Goal: Use online tool/utility

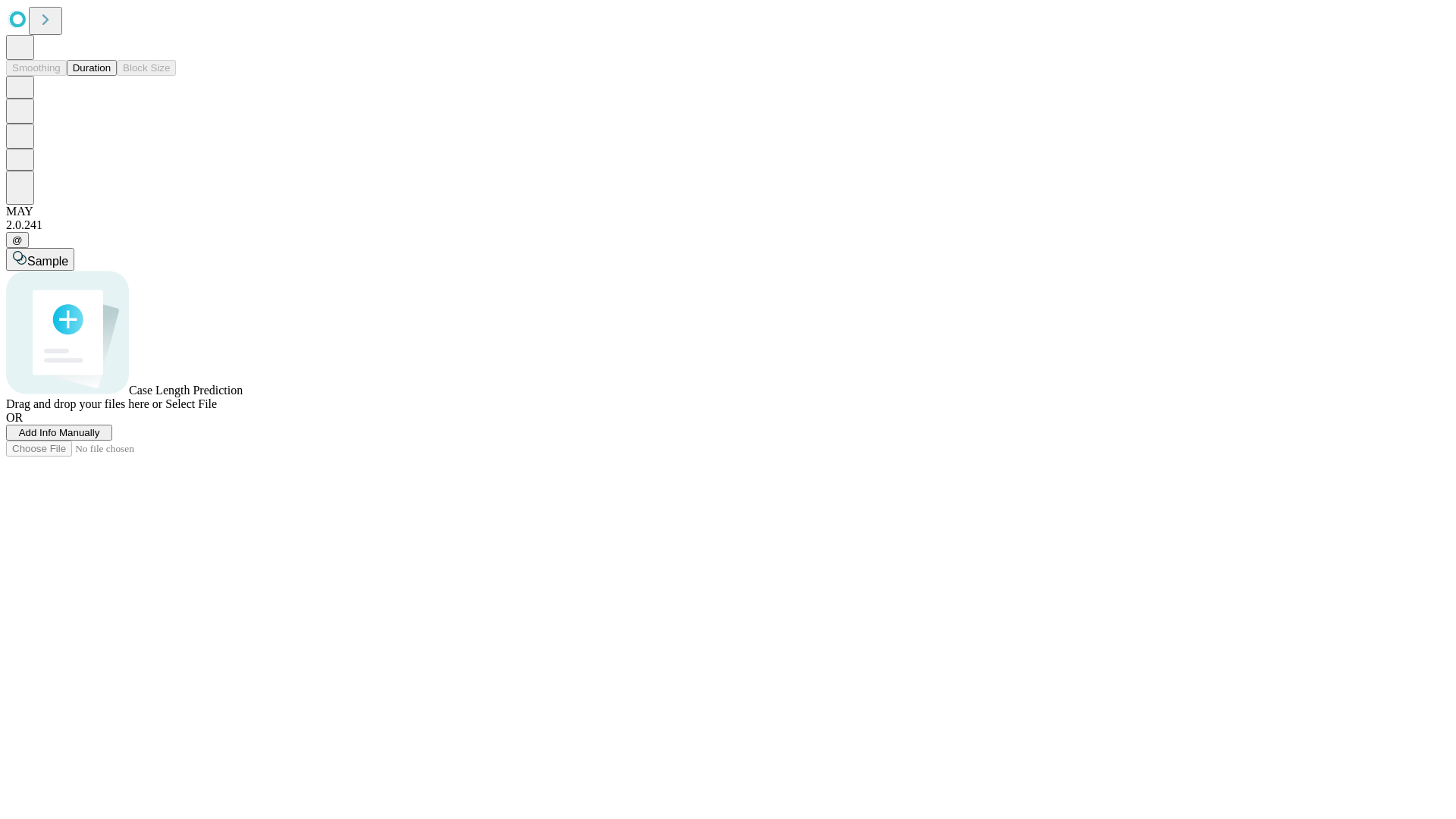
click at [111, 76] on button "Duration" at bounding box center [92, 68] width 50 height 16
click at [100, 438] on span "Add Info Manually" at bounding box center [59, 432] width 81 height 12
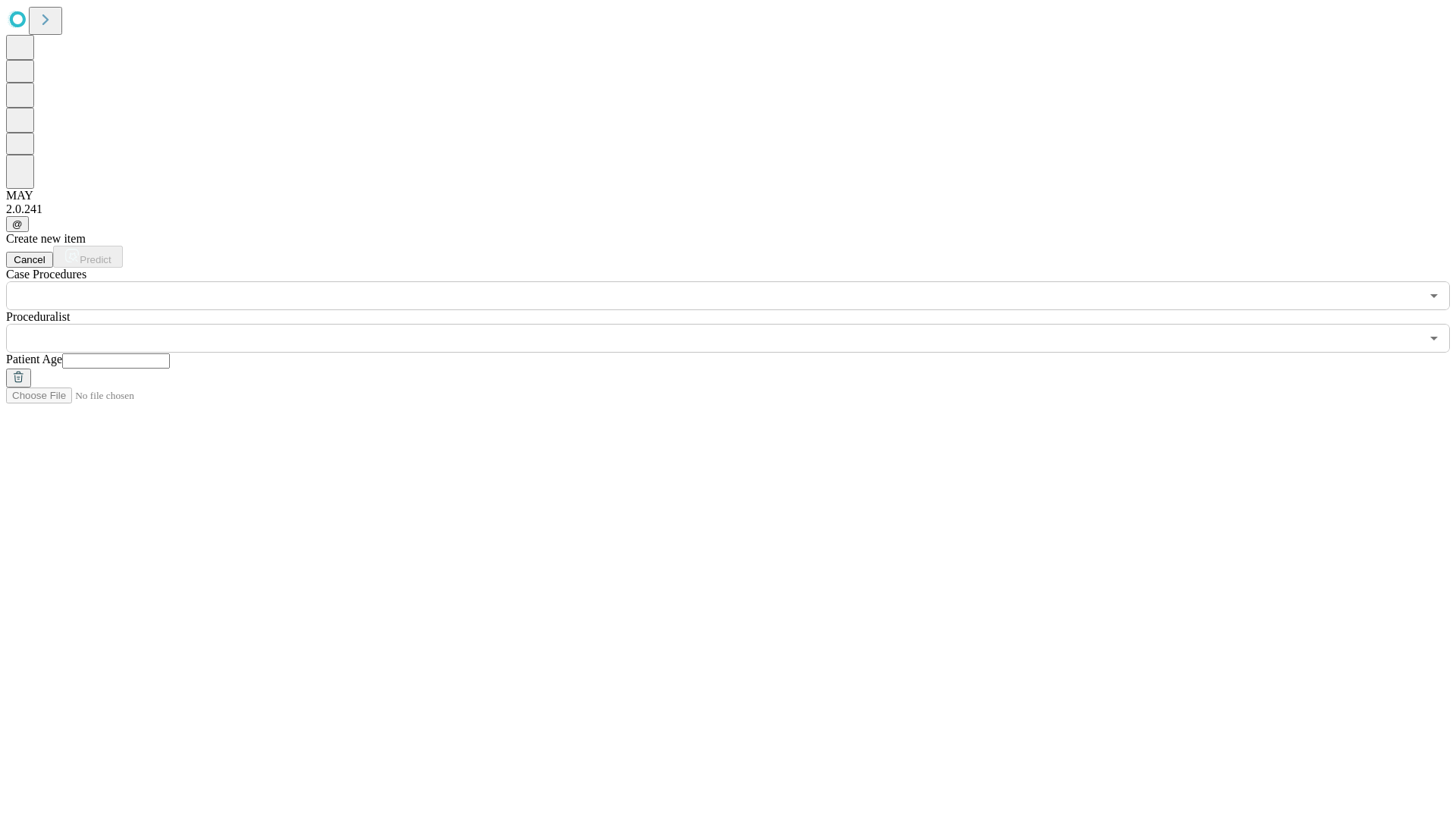
click at [170, 353] on input "text" at bounding box center [116, 360] width 108 height 15
type input "**"
click at [739, 323] on input "text" at bounding box center [714, 338] width 1415 height 29
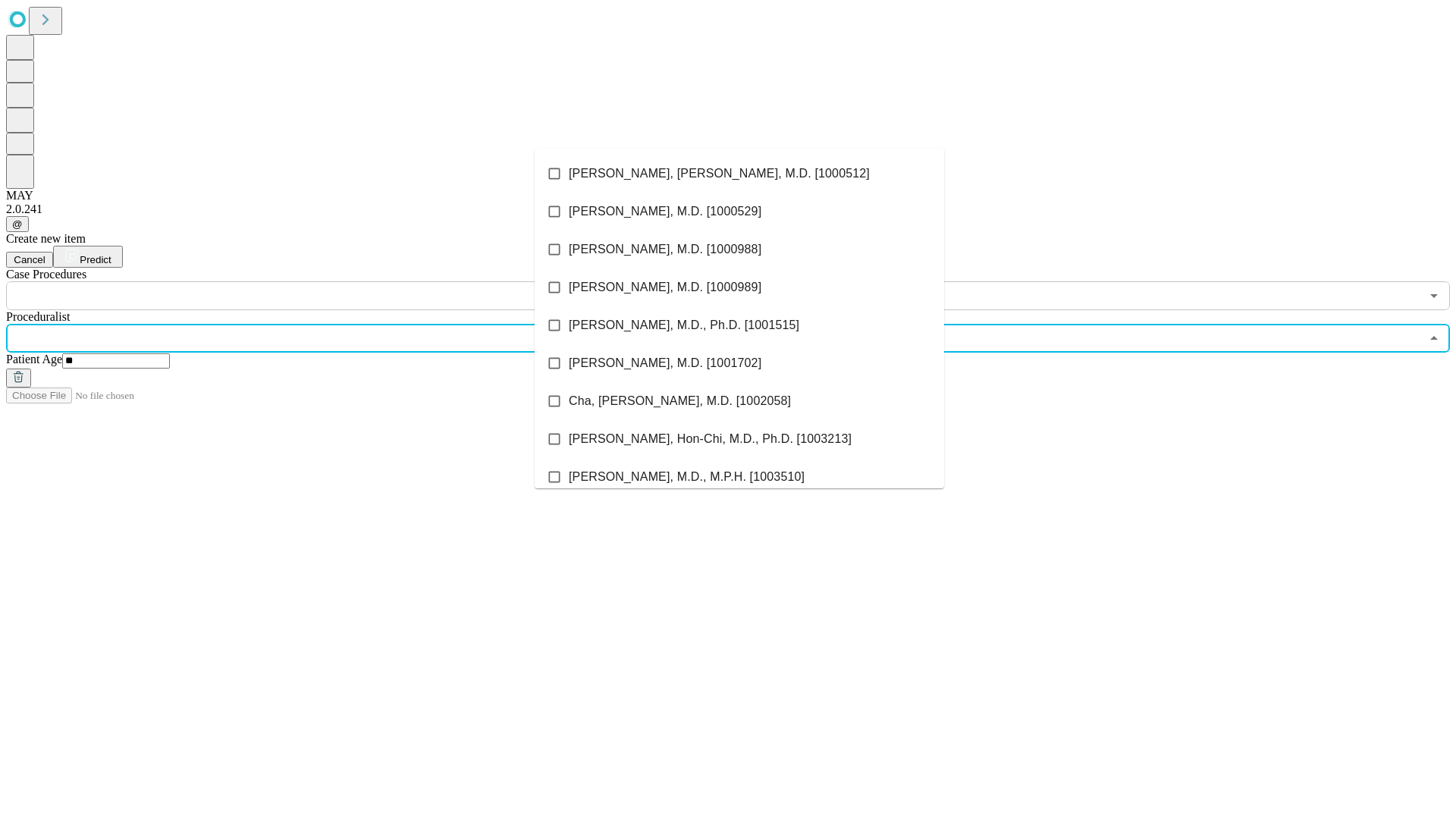
click at [740, 174] on li "[PERSON_NAME], [PERSON_NAME], M.D. [1000512]" at bounding box center [739, 174] width 409 height 38
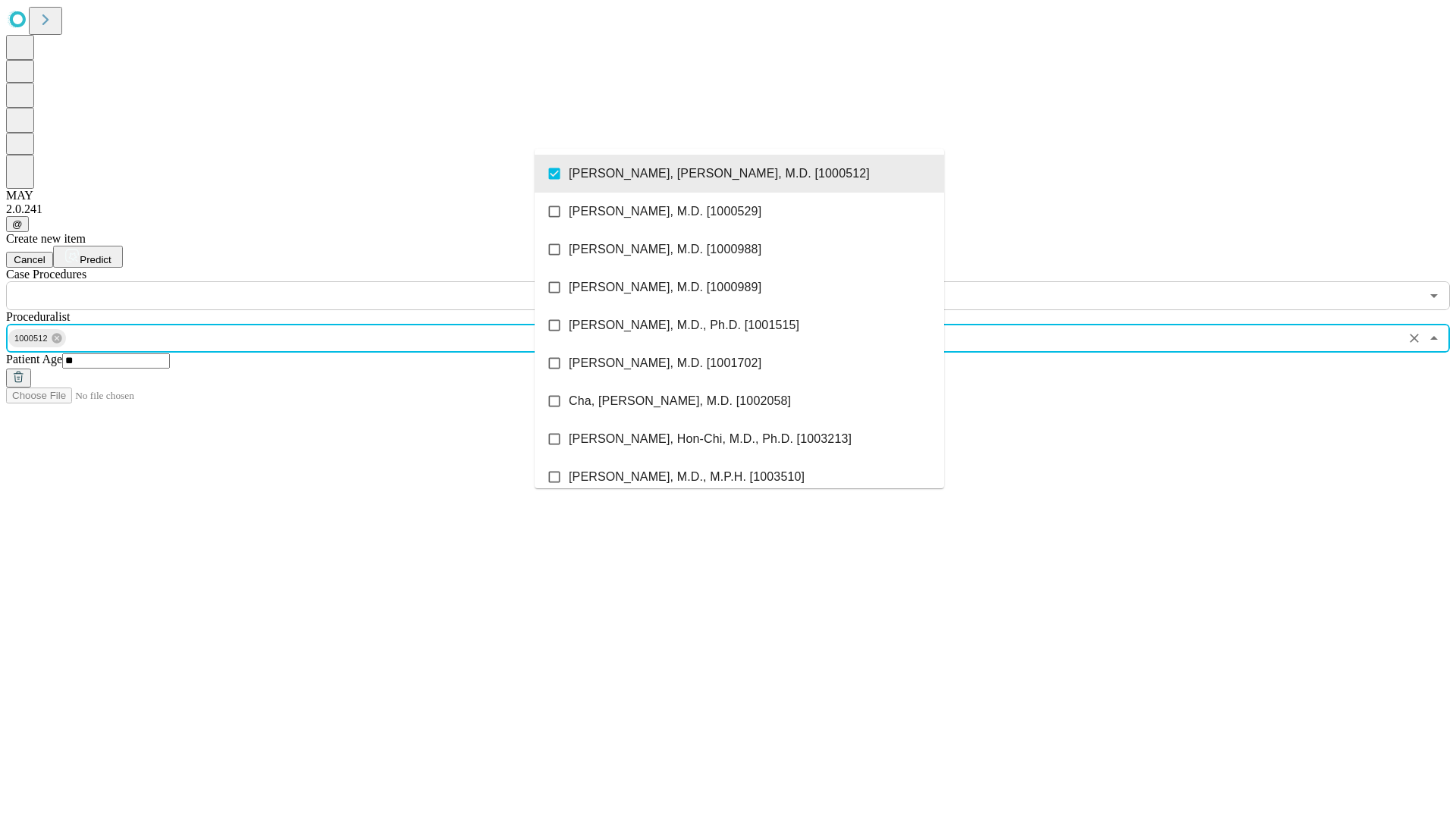
click at [318, 281] on input "text" at bounding box center [714, 296] width 1415 height 29
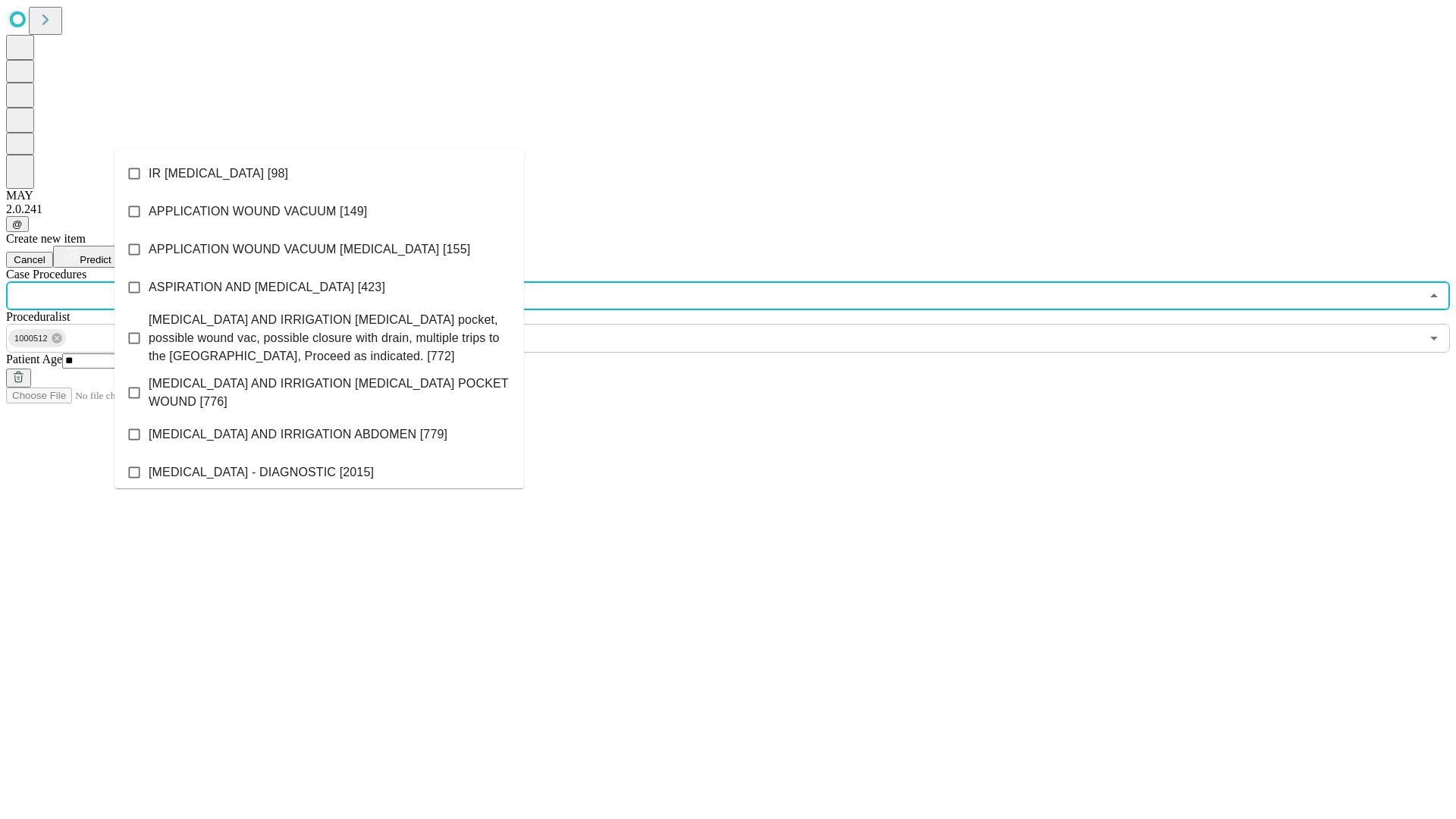
click at [319, 174] on li "IR [MEDICAL_DATA] [98]" at bounding box center [319, 174] width 409 height 38
click at [111, 254] on span "Predict" at bounding box center [95, 259] width 32 height 12
